Goal: Task Accomplishment & Management: Use online tool/utility

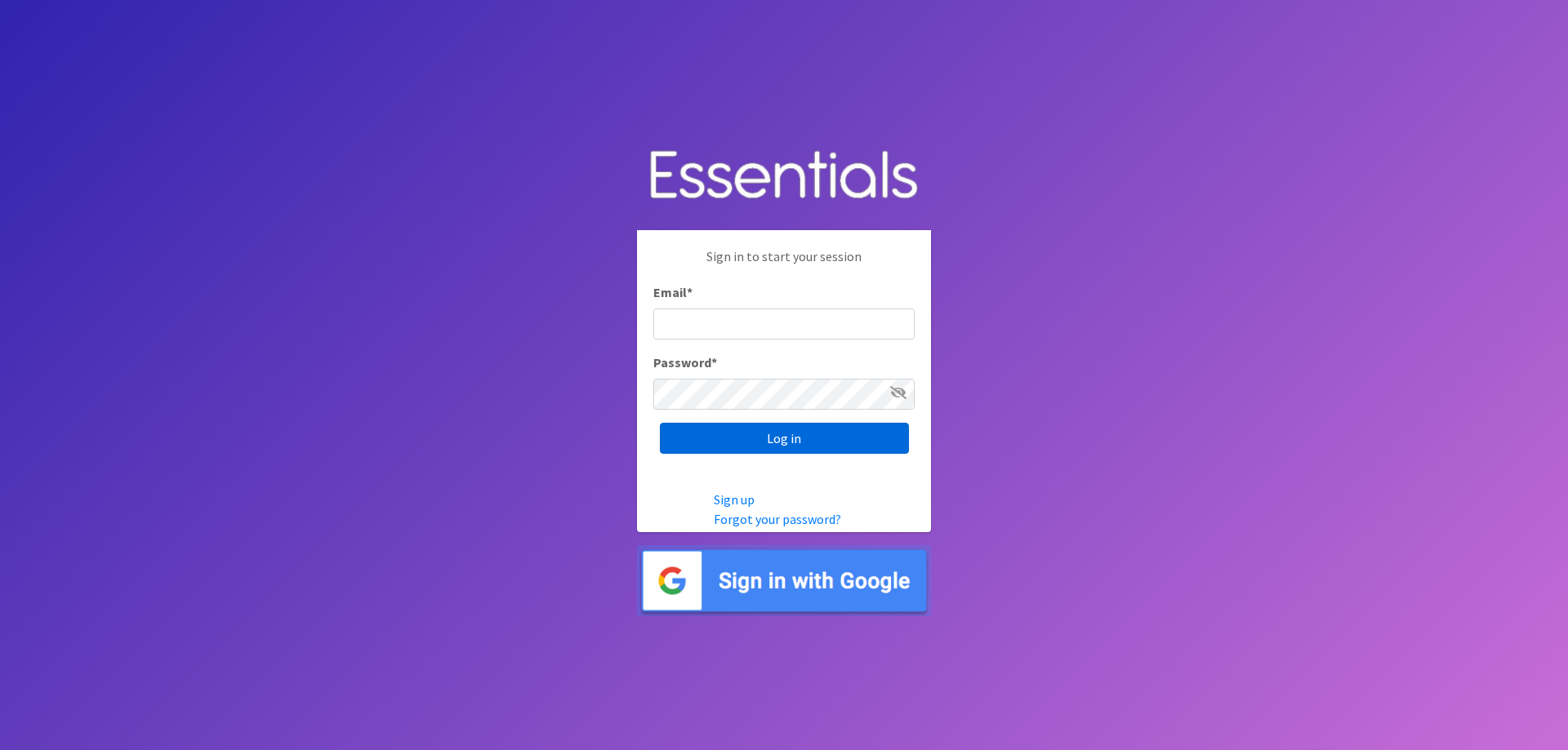
type input "[EMAIL_ADDRESS][DOMAIN_NAME]"
click at [711, 446] on input "Log in" at bounding box center [785, 438] width 249 height 31
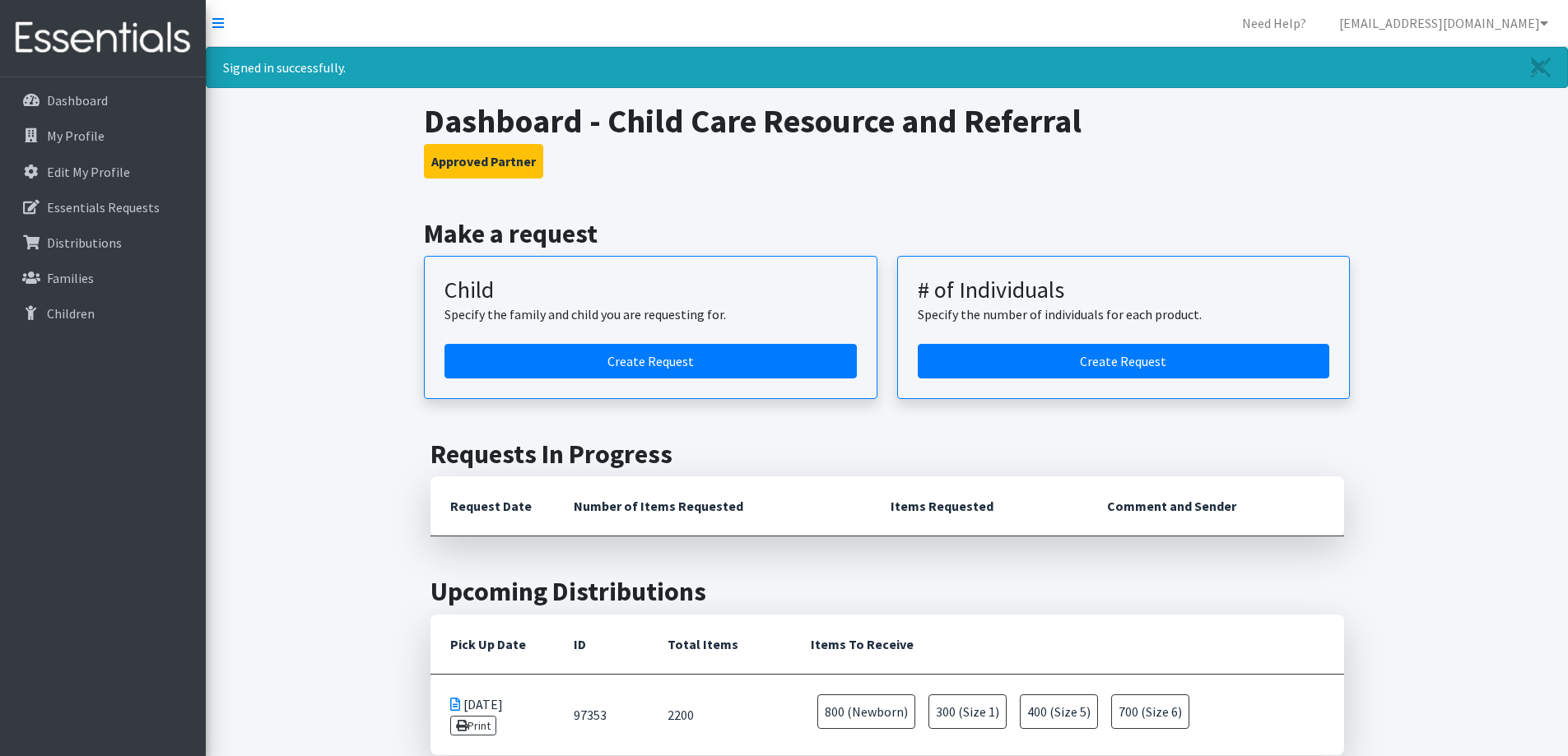
scroll to position [247, 0]
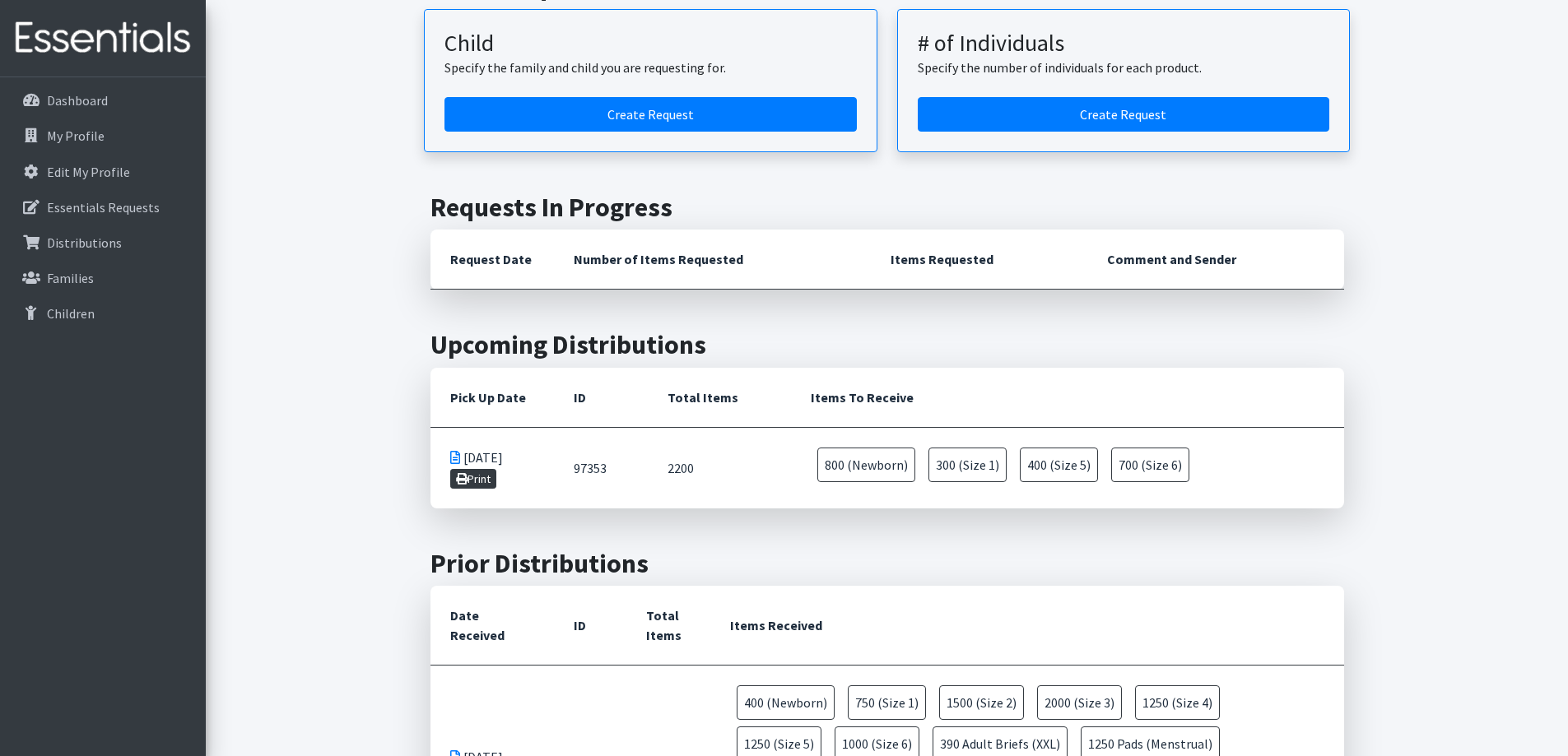
click at [450, 479] on link "Print" at bounding box center [473, 479] width 47 height 20
